Goal: Task Accomplishment & Management: Complete application form

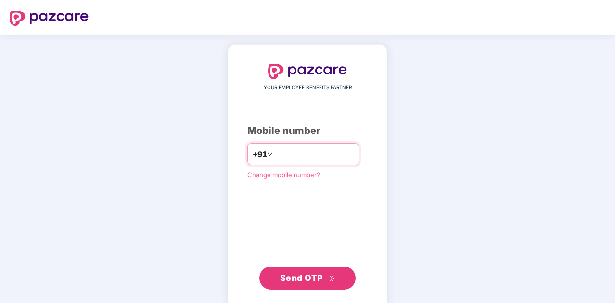
click at [298, 154] on input "number" at bounding box center [314, 154] width 79 height 15
type input "**********"
click at [300, 281] on span "Send OTP" at bounding box center [301, 278] width 43 height 10
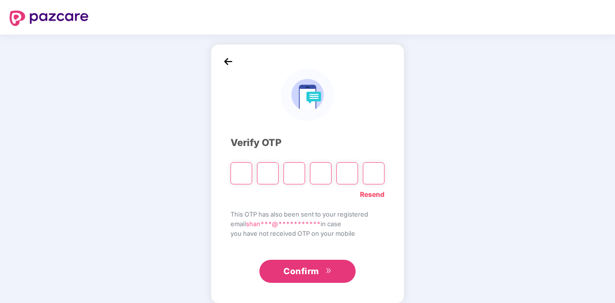
type input "*"
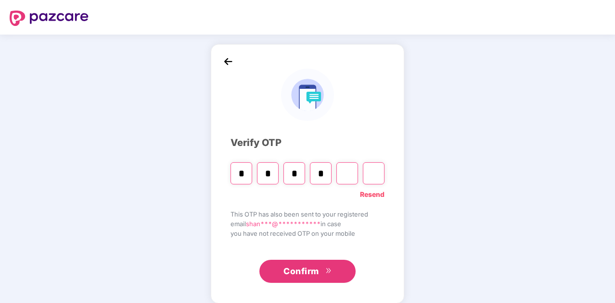
type input "*"
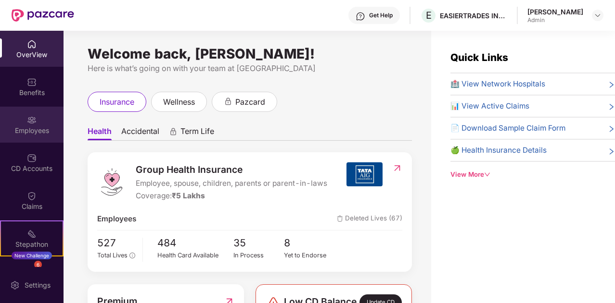
click at [25, 126] on div "Employees" at bounding box center [31, 131] width 63 height 10
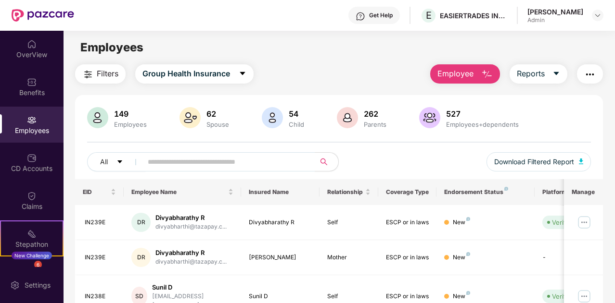
click at [461, 70] on span "Employee" at bounding box center [455, 74] width 36 height 12
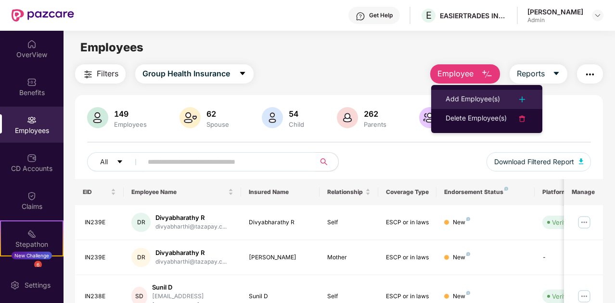
click at [478, 98] on div "Add Employee(s)" at bounding box center [472, 100] width 54 height 12
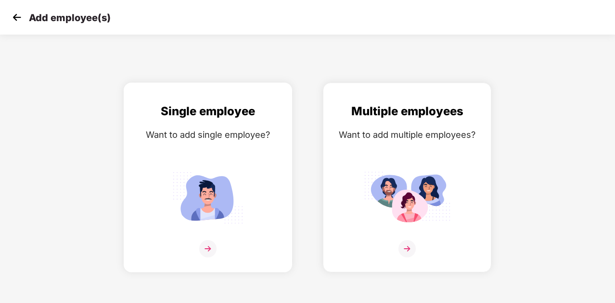
click at [203, 245] on img at bounding box center [207, 248] width 17 height 17
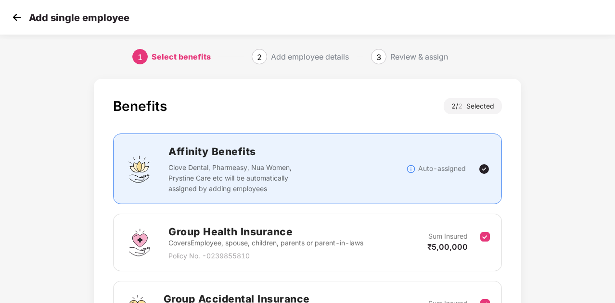
scroll to position [118, 0]
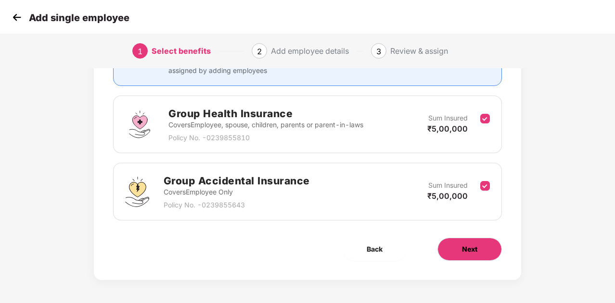
click at [475, 247] on span "Next" at bounding box center [469, 249] width 15 height 11
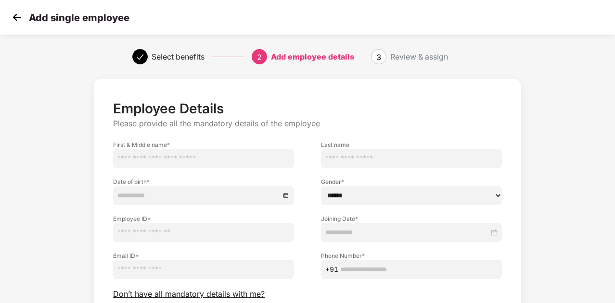
scroll to position [82, 0]
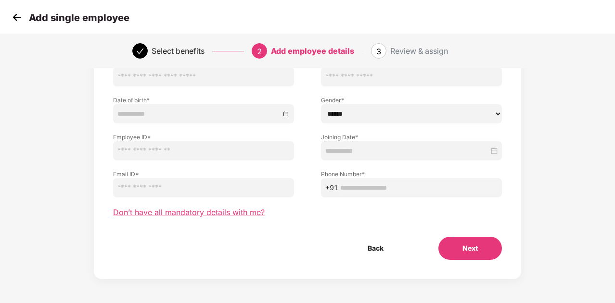
click at [130, 213] on span "Don’t have all mandatory details with me?" at bounding box center [188, 213] width 151 height 10
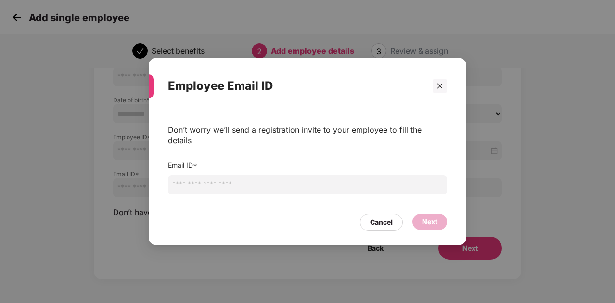
click at [244, 180] on input "email" at bounding box center [307, 185] width 279 height 19
paste input "**********"
type input "**********"
click at [436, 217] on div "Next" at bounding box center [429, 222] width 15 height 11
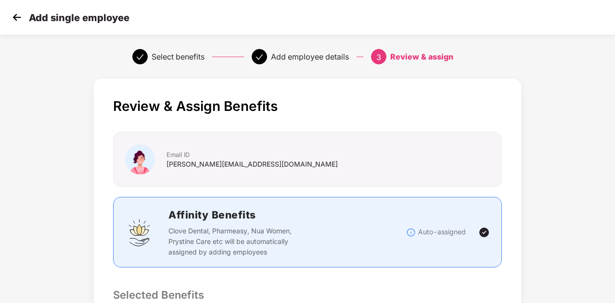
scroll to position [310, 0]
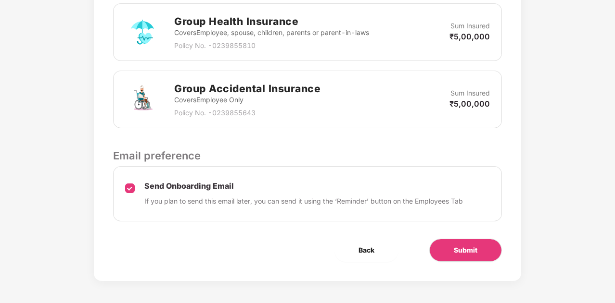
click at [450, 261] on div "Review & Assign Benefits Email ID [PERSON_NAME][EMAIL_ADDRESS][DOMAIN_NAME] Aff…" at bounding box center [307, 25] width 427 height 512
click at [455, 253] on span "Submit" at bounding box center [466, 250] width 24 height 11
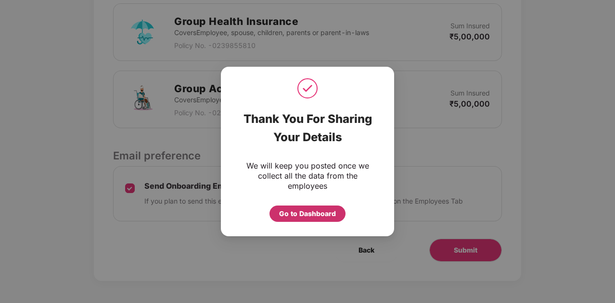
click at [286, 213] on div "Go to Dashboard" at bounding box center [307, 214] width 57 height 11
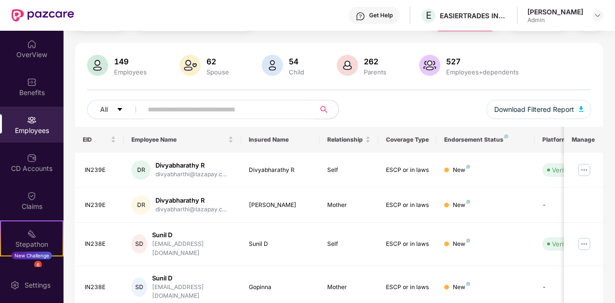
scroll to position [0, 0]
